Goal: Transaction & Acquisition: Purchase product/service

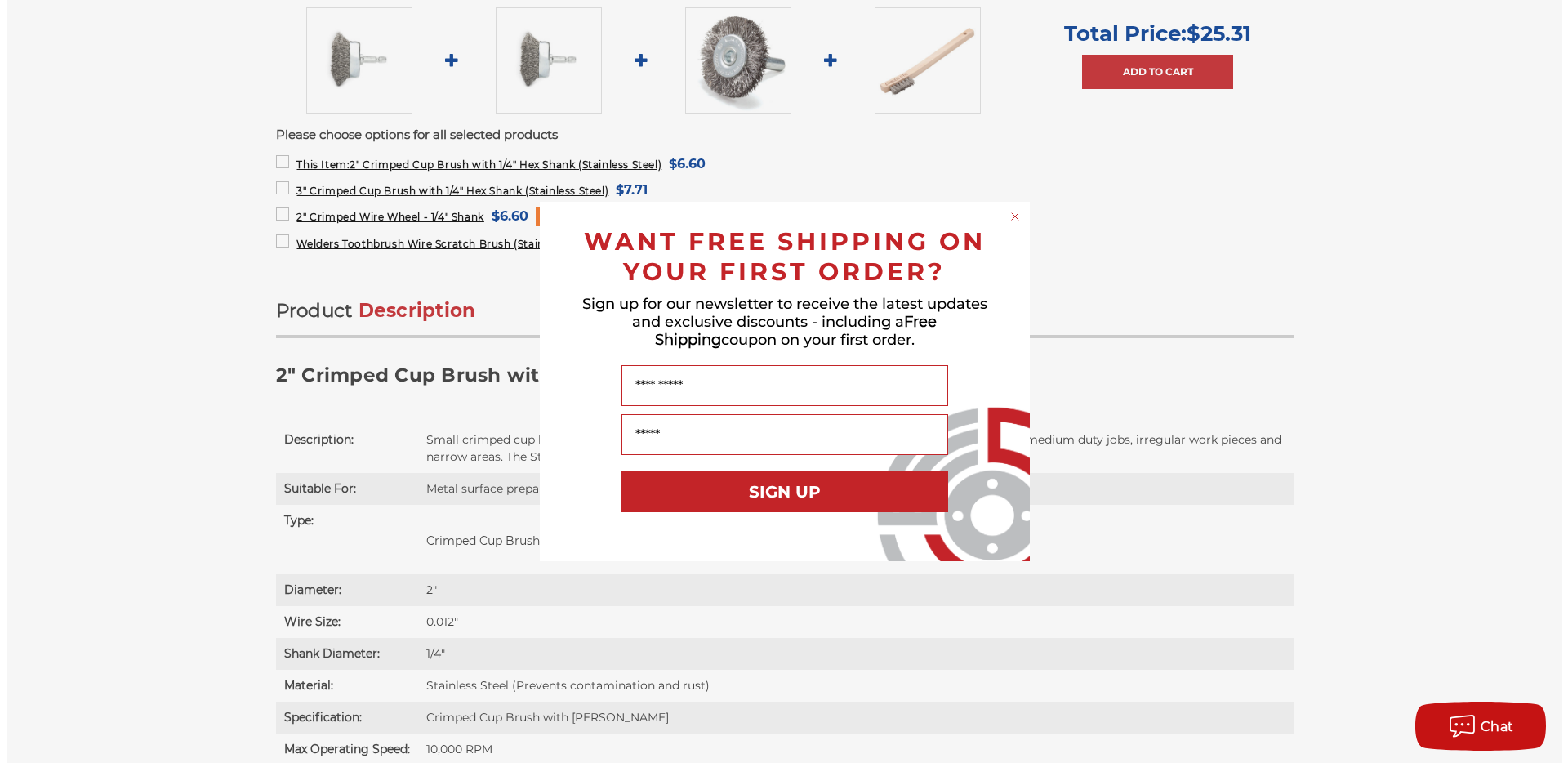
scroll to position [874, 0]
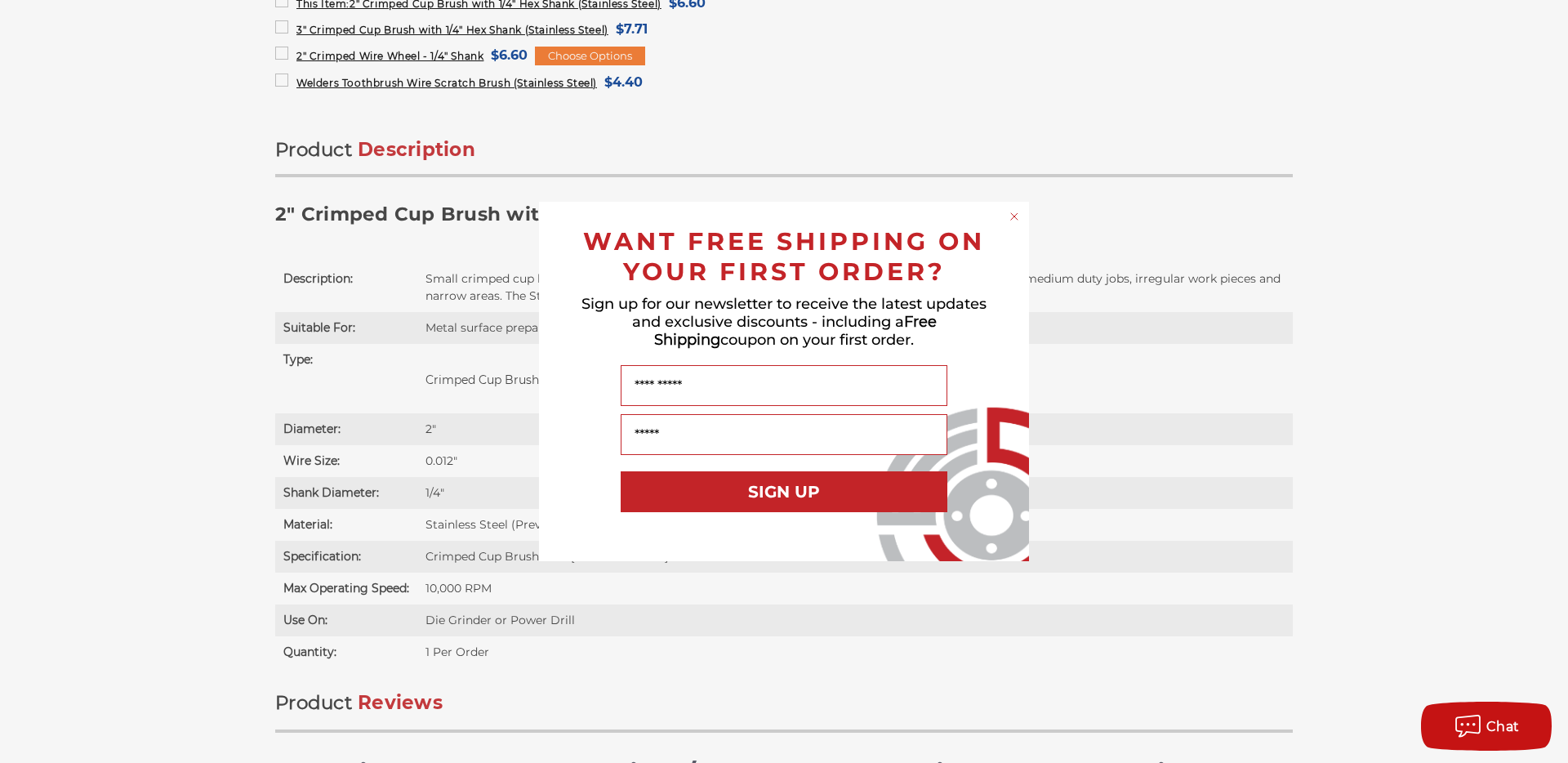
click at [1014, 220] on circle "Close dialog" at bounding box center [1014, 216] width 15 height 15
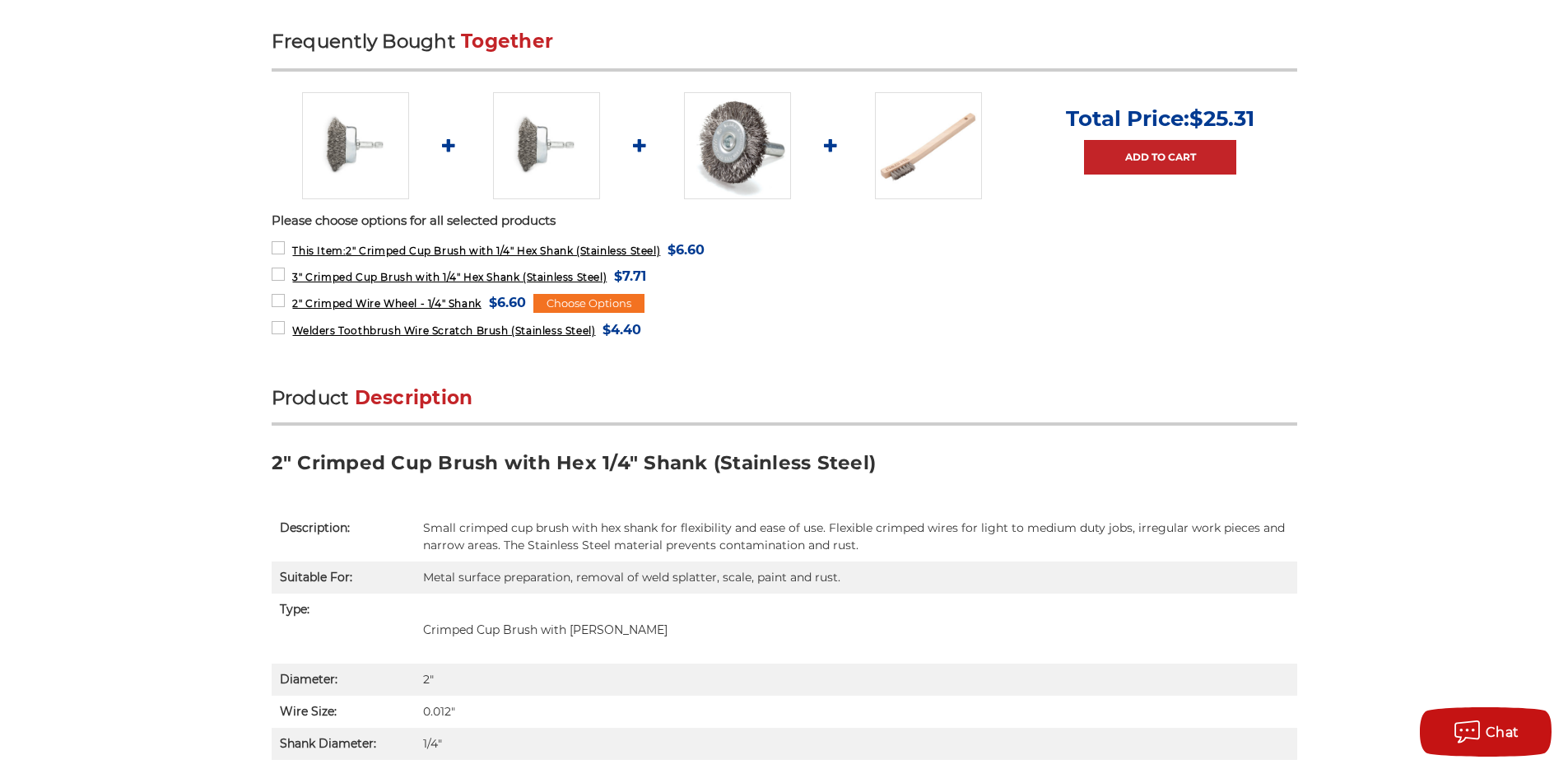
scroll to position [652, 0]
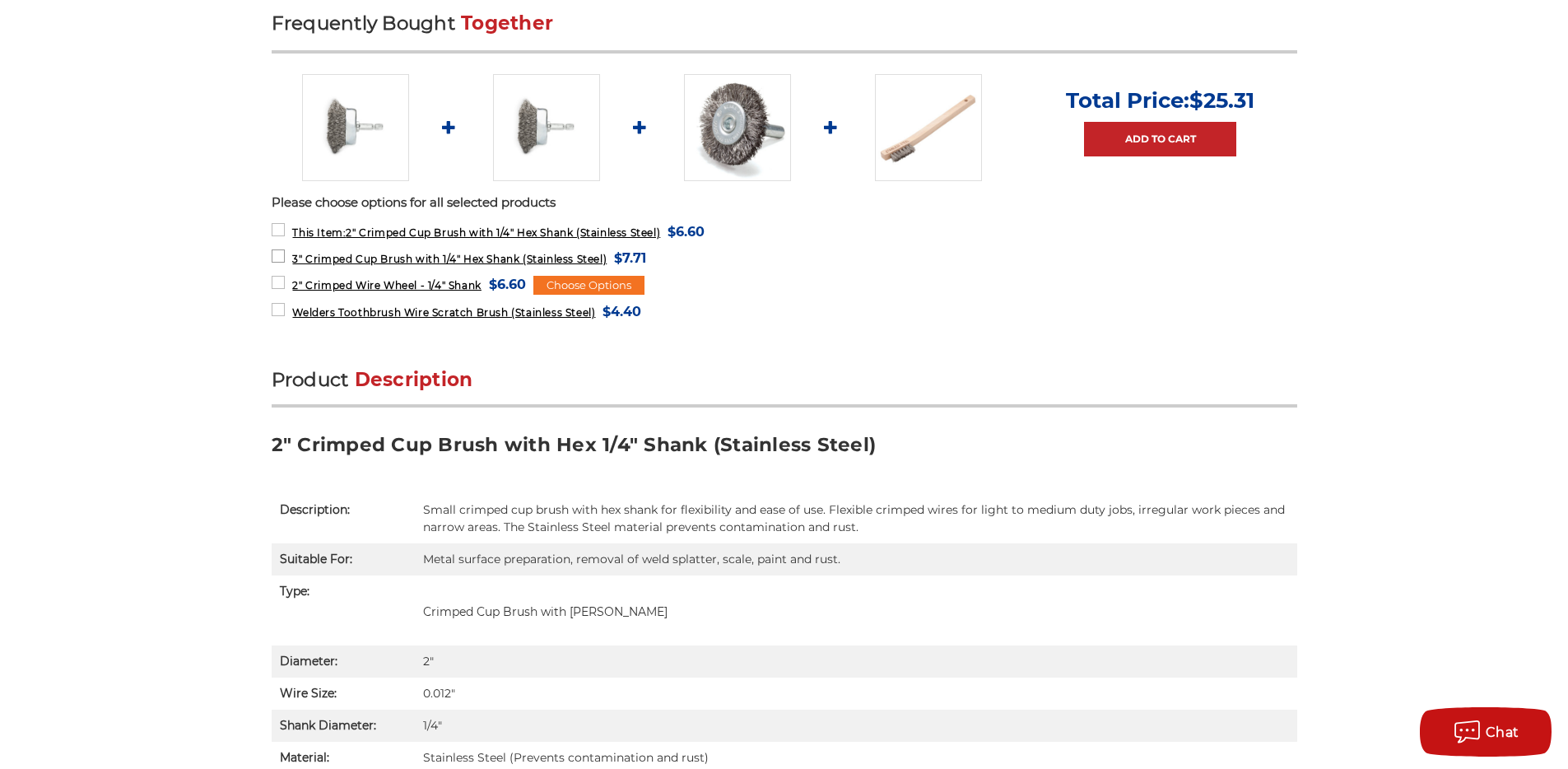
click at [439, 260] on span "3" Crimped Cup Brush with 1/4" Hex Shank (Stainless Steel)" at bounding box center [449, 258] width 315 height 12
click at [502, 140] on img at bounding box center [547, 127] width 107 height 107
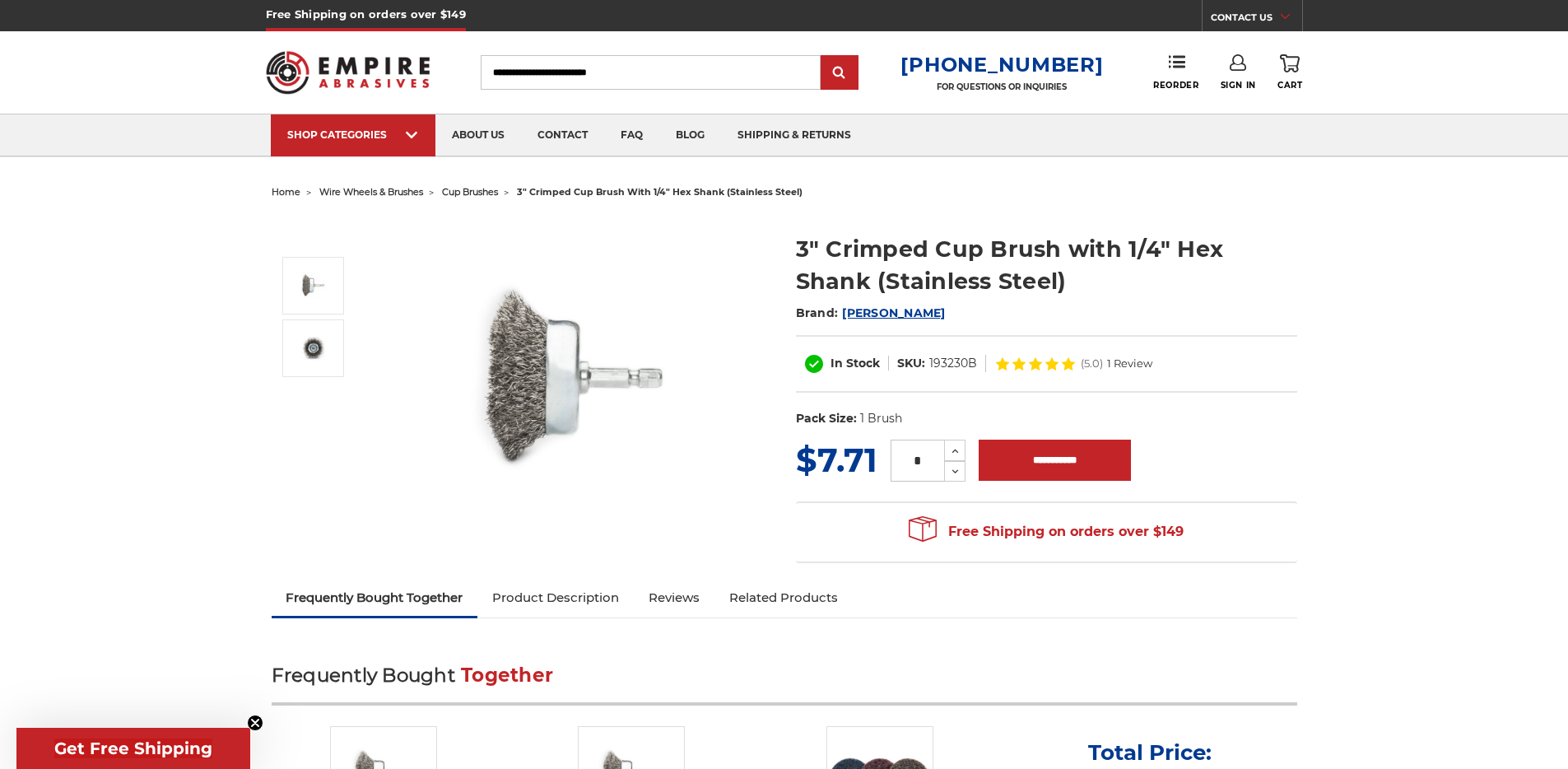
click at [1070, 246] on h1 "3" Crimped Cup Brush with 1/4" Hex Shank (Stainless Steel)" at bounding box center [1046, 265] width 501 height 64
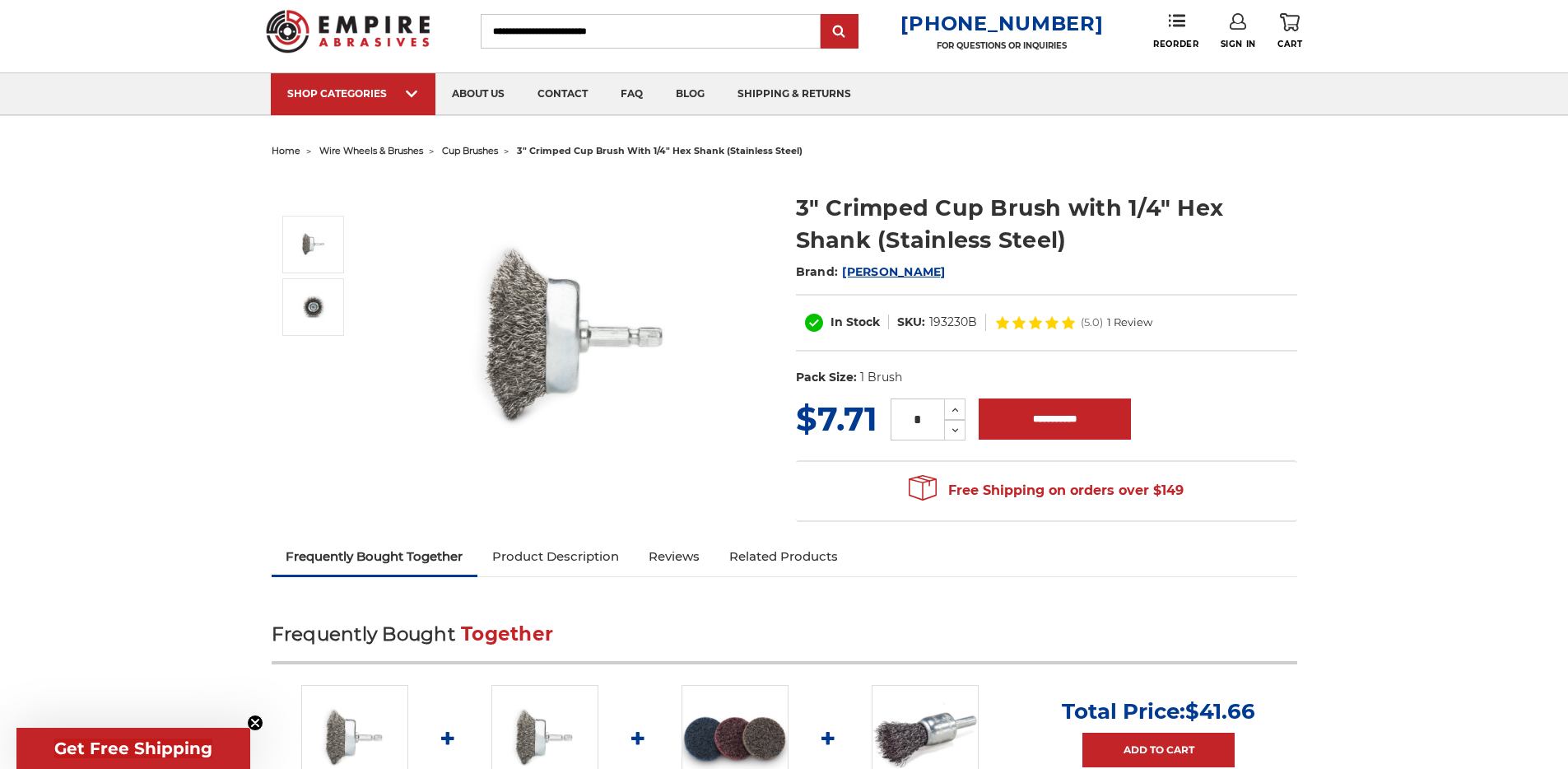
scroll to position [50, 0]
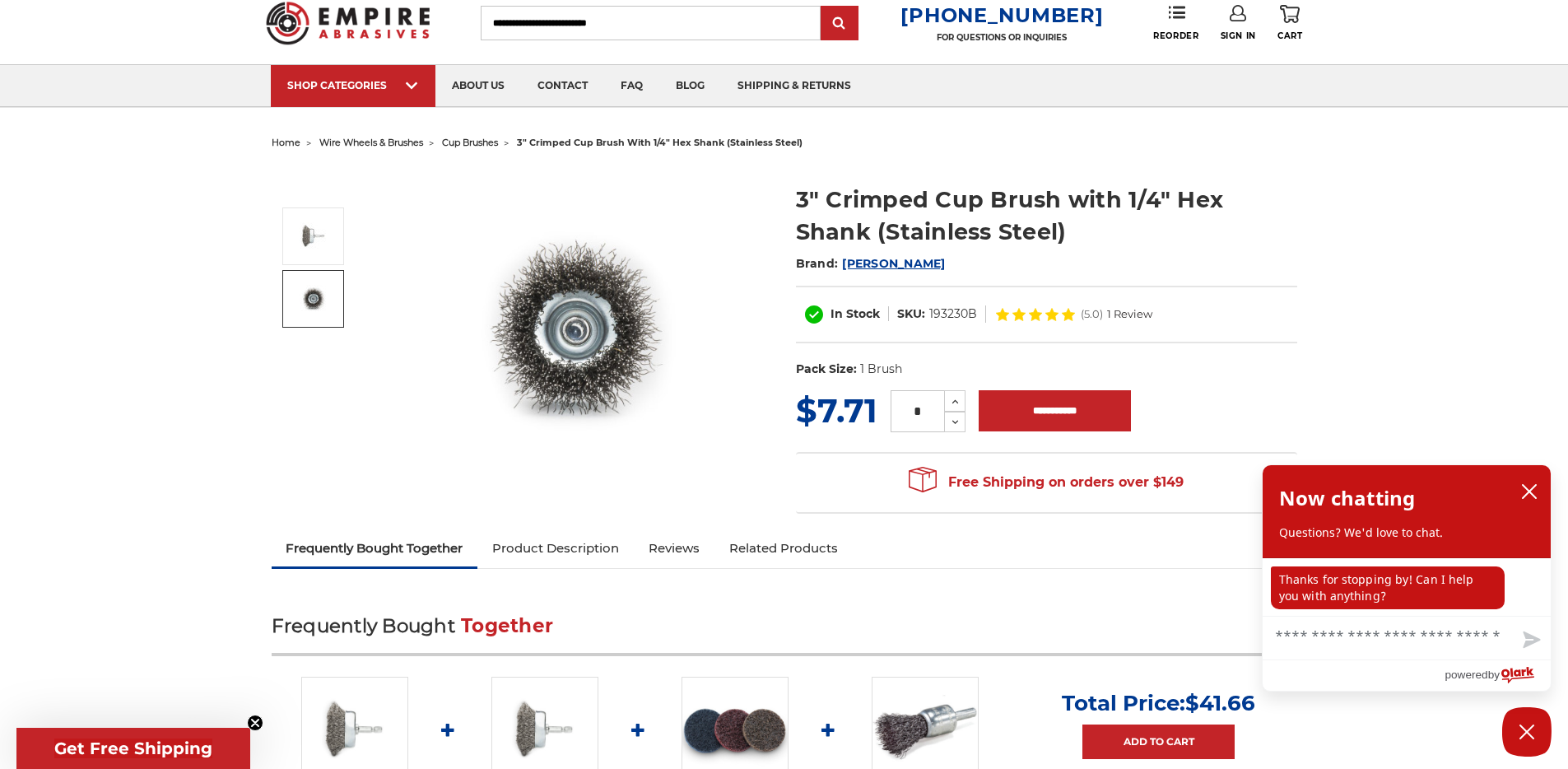
click at [322, 288] on img at bounding box center [313, 298] width 41 height 41
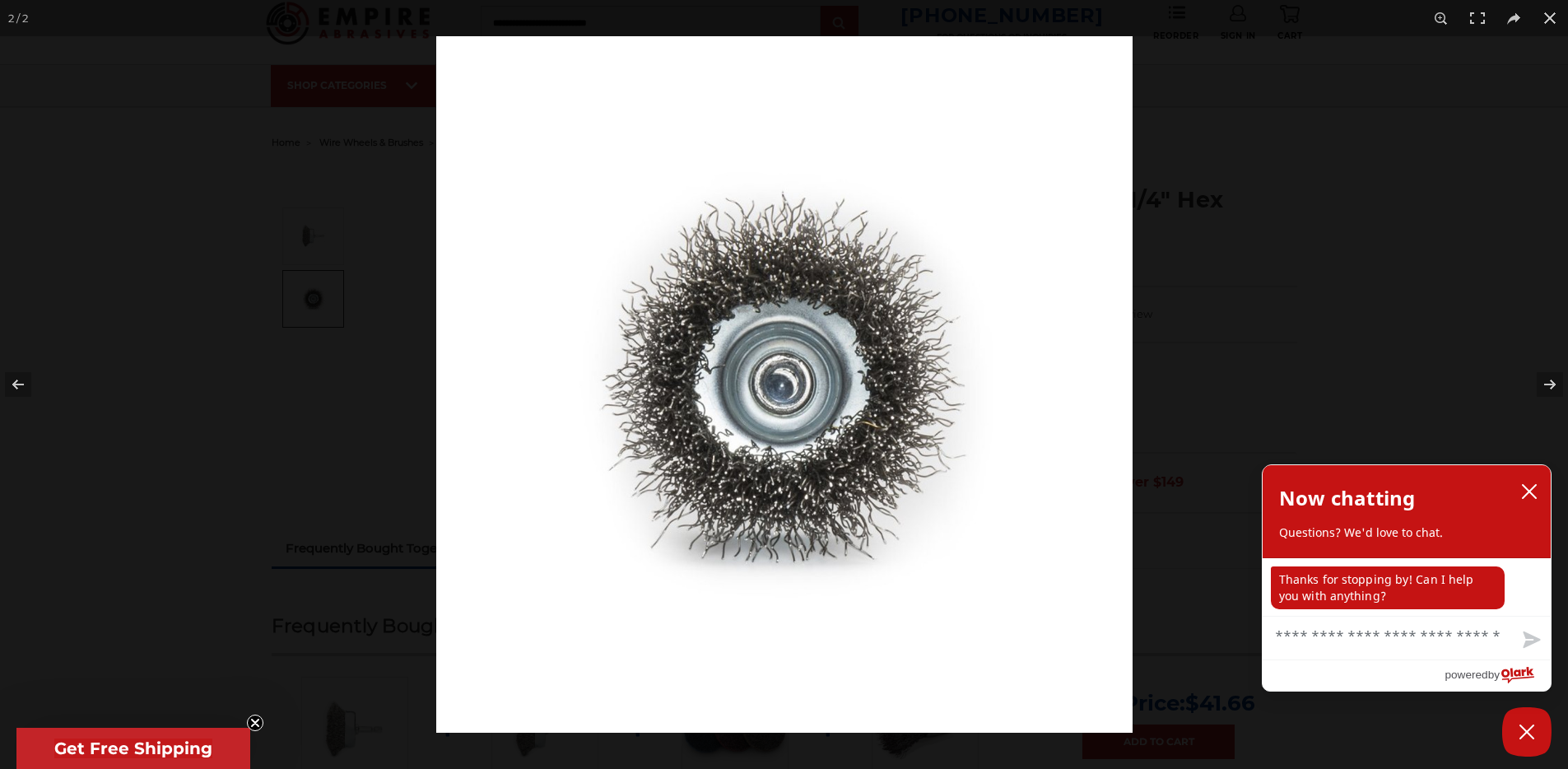
click at [287, 216] on div at bounding box center [784, 384] width 1568 height 769
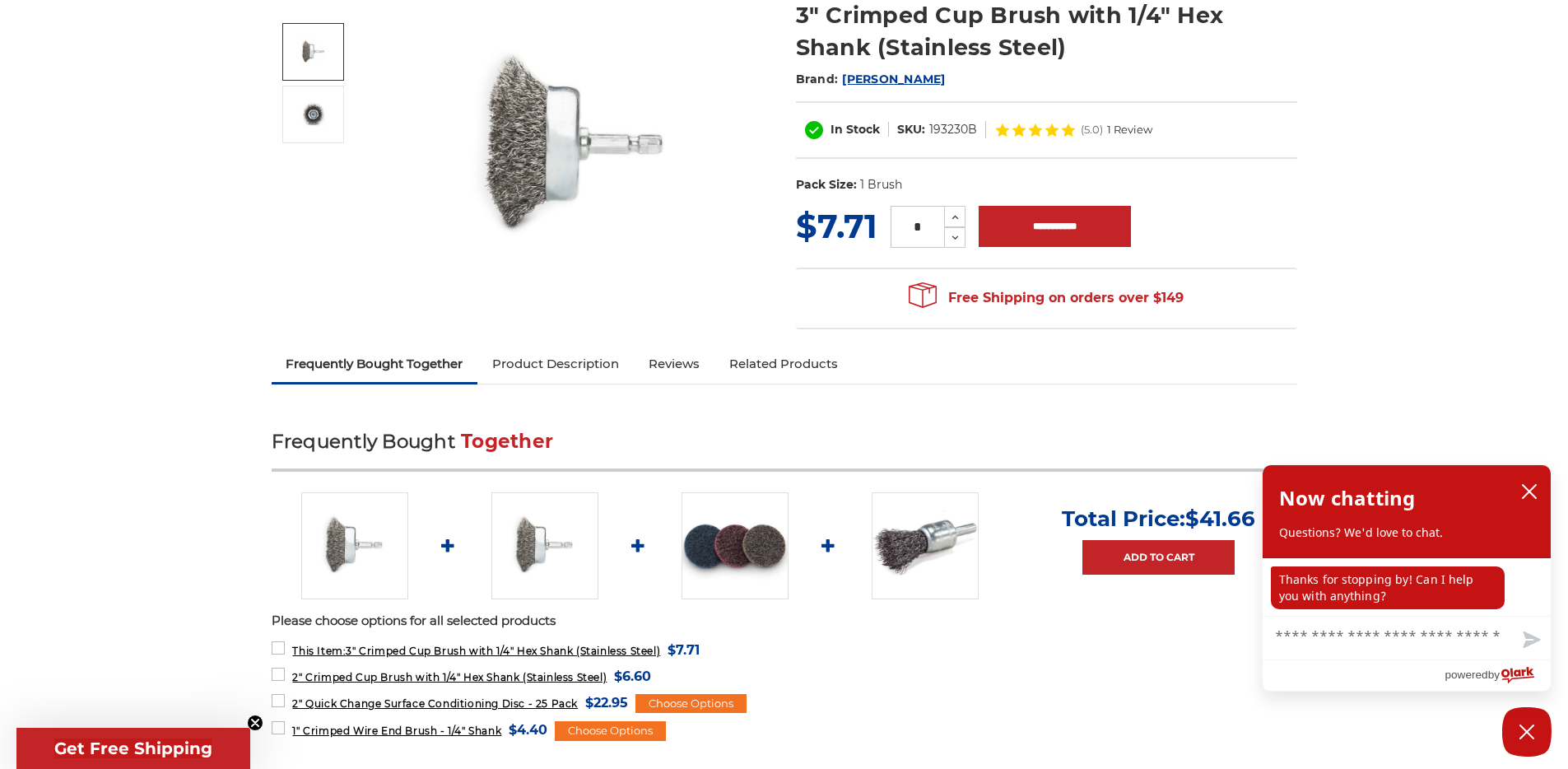
scroll to position [354, 0]
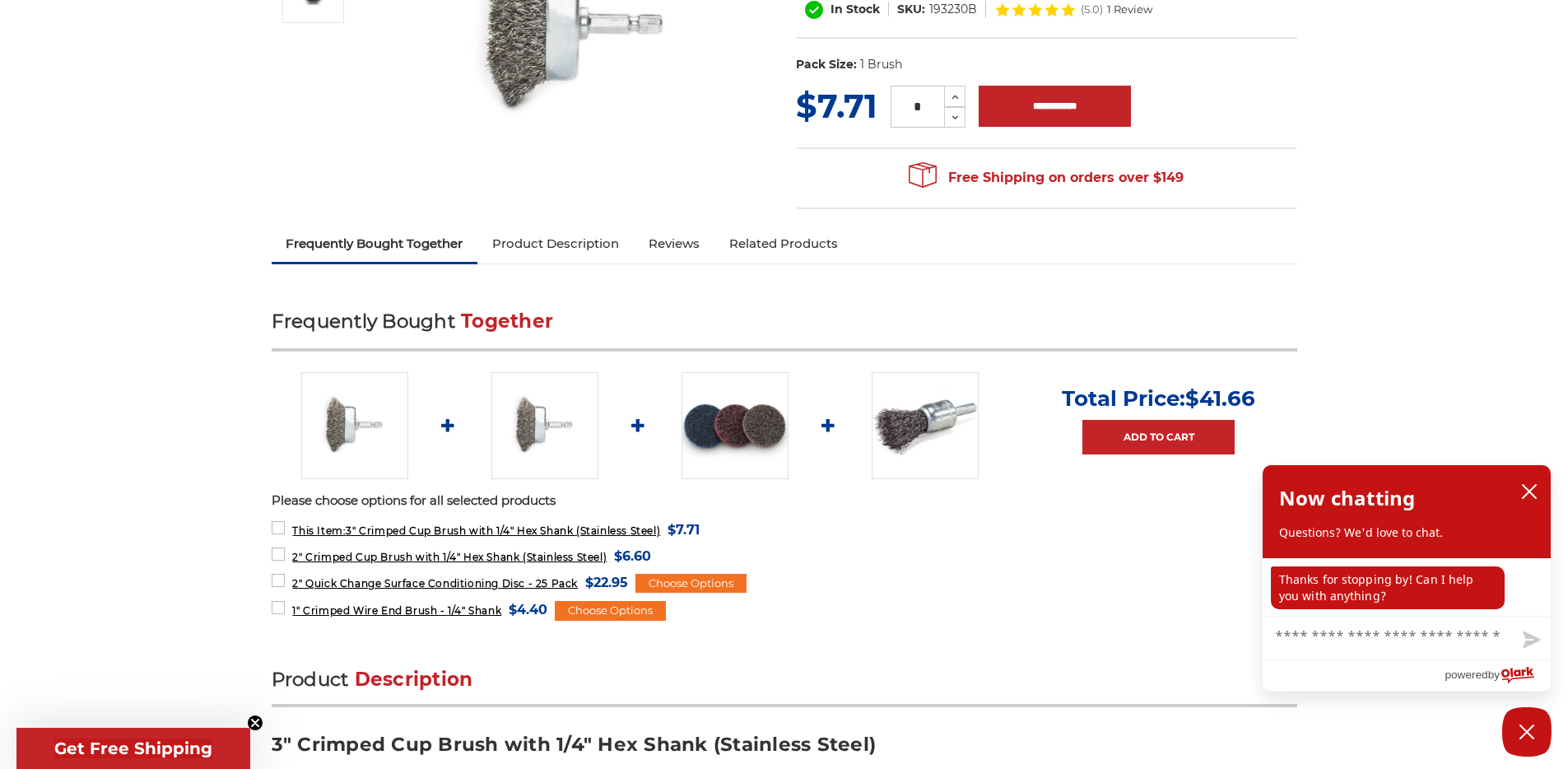
click at [585, 238] on link "Product Description" at bounding box center [555, 244] width 157 height 36
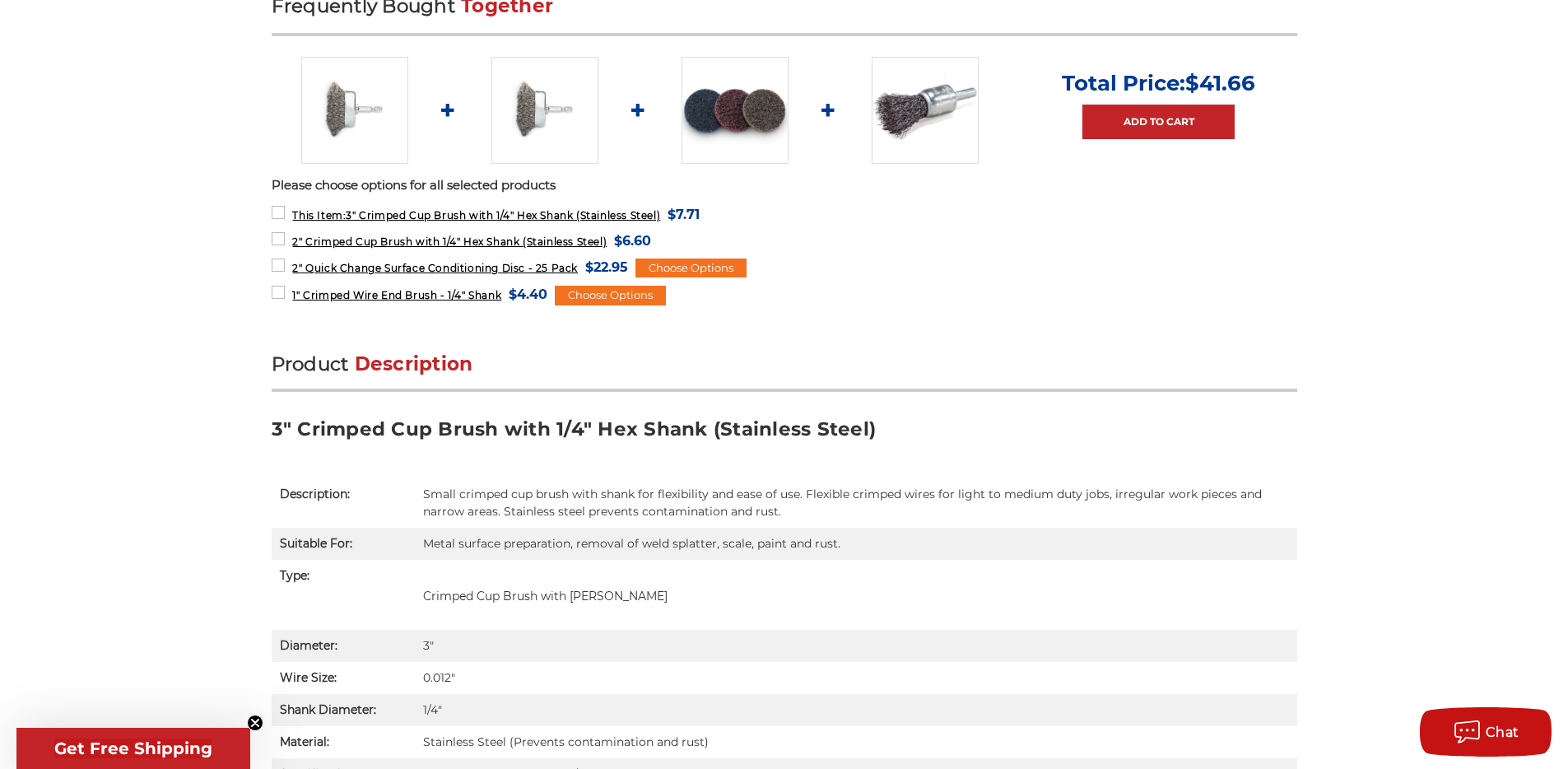
scroll to position [147, 0]
